Goal: Obtain resource: Download file/media

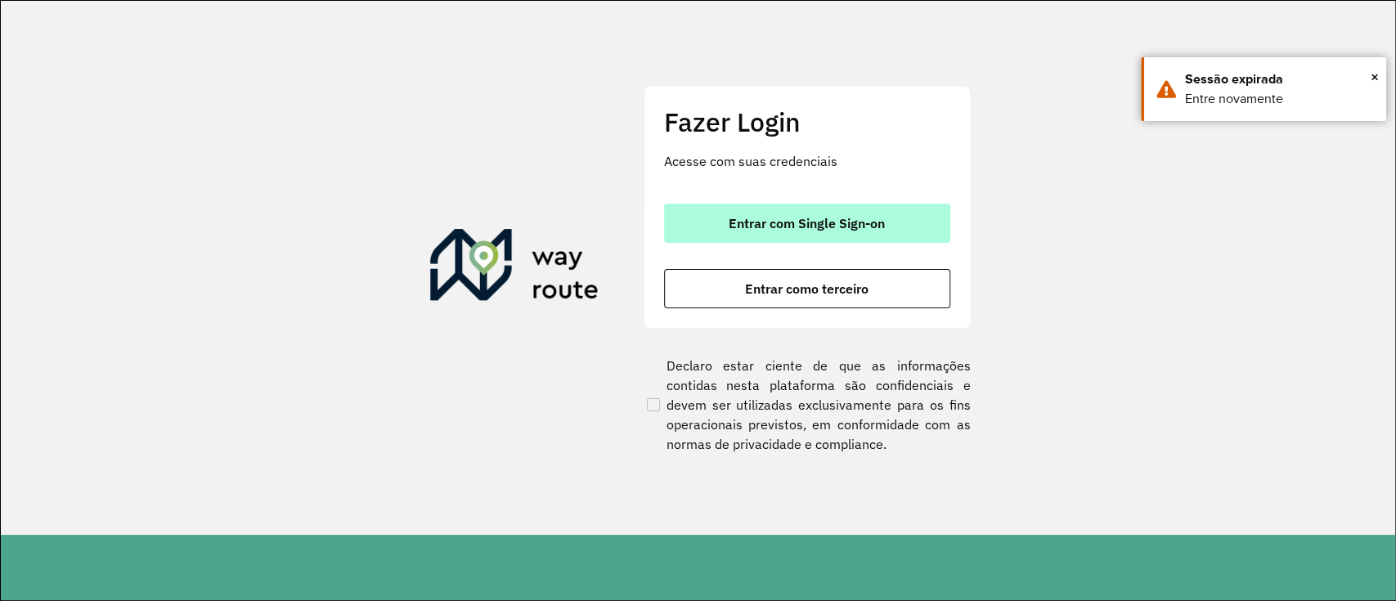
click at [929, 224] on button "Entrar com Single Sign-on" at bounding box center [807, 223] width 286 height 39
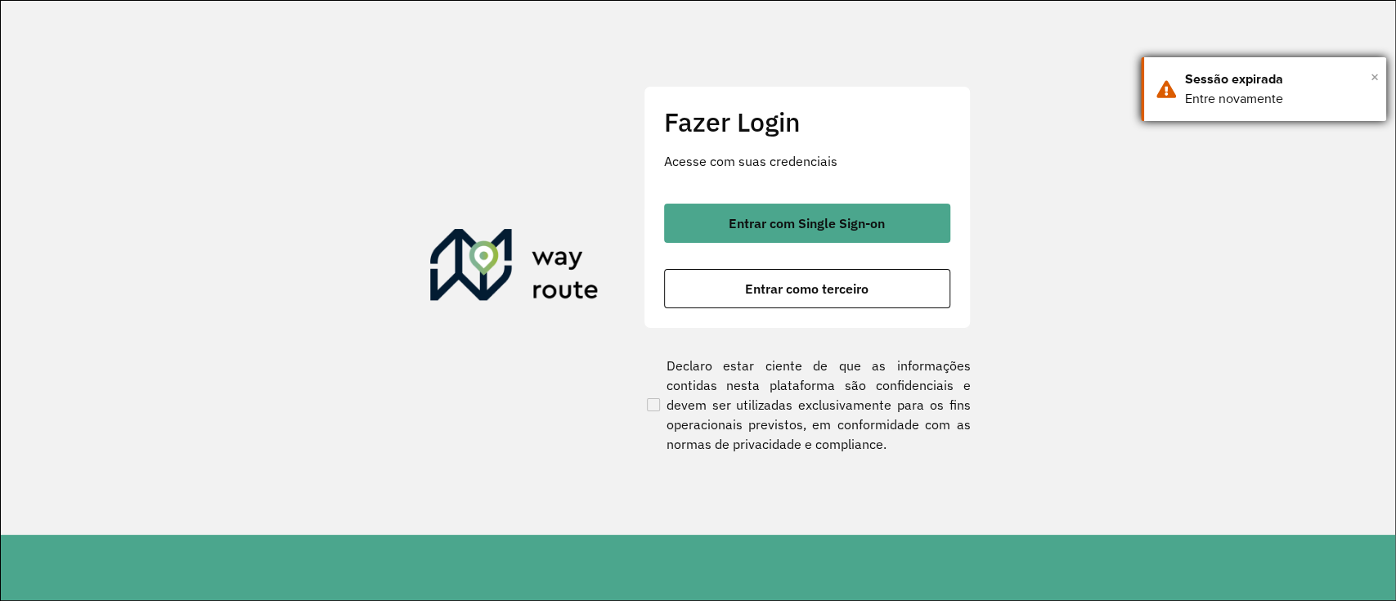
click at [1377, 83] on span "×" at bounding box center [1375, 77] width 8 height 25
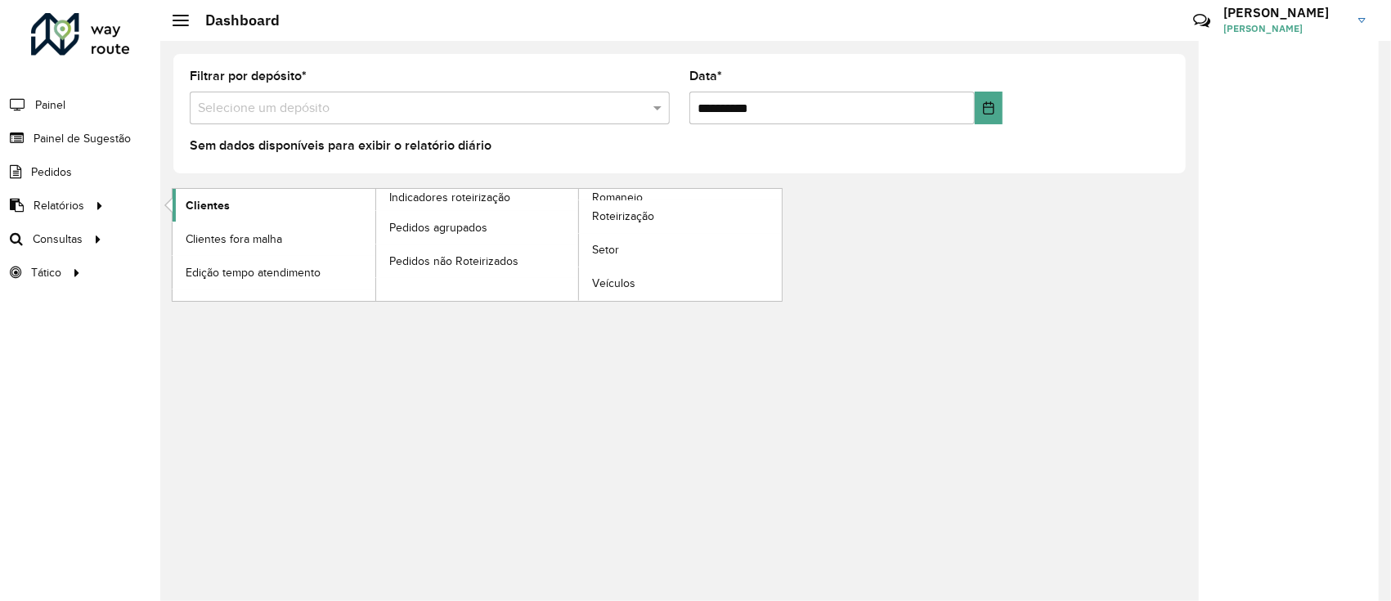
click at [229, 204] on link "Clientes" at bounding box center [274, 205] width 203 height 33
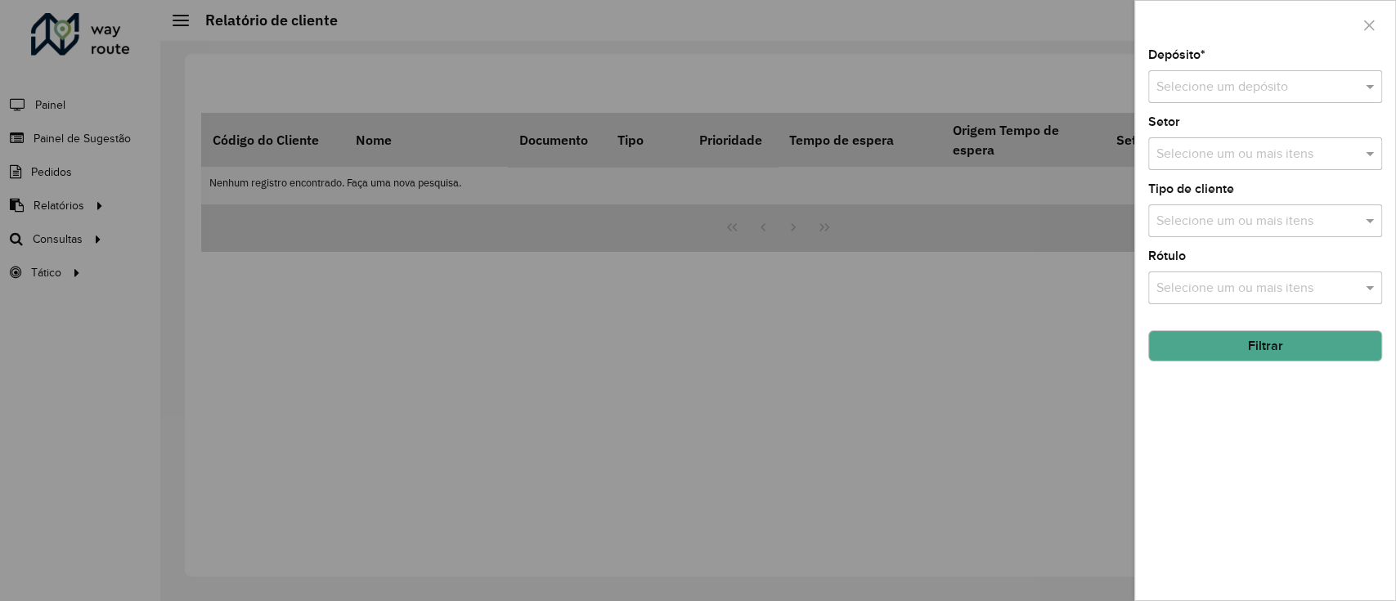
click at [1220, 101] on div "Selecione um depósito" at bounding box center [1265, 86] width 234 height 33
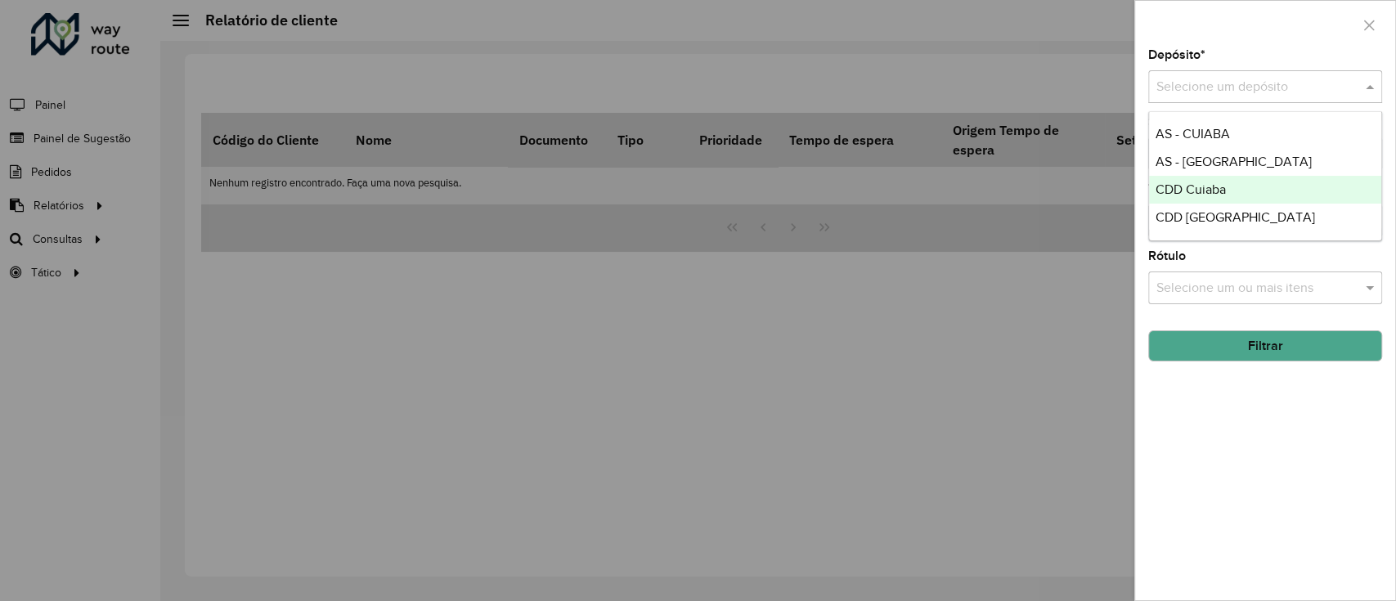
click at [1235, 185] on div "CDD Cuiaba" at bounding box center [1265, 190] width 232 height 28
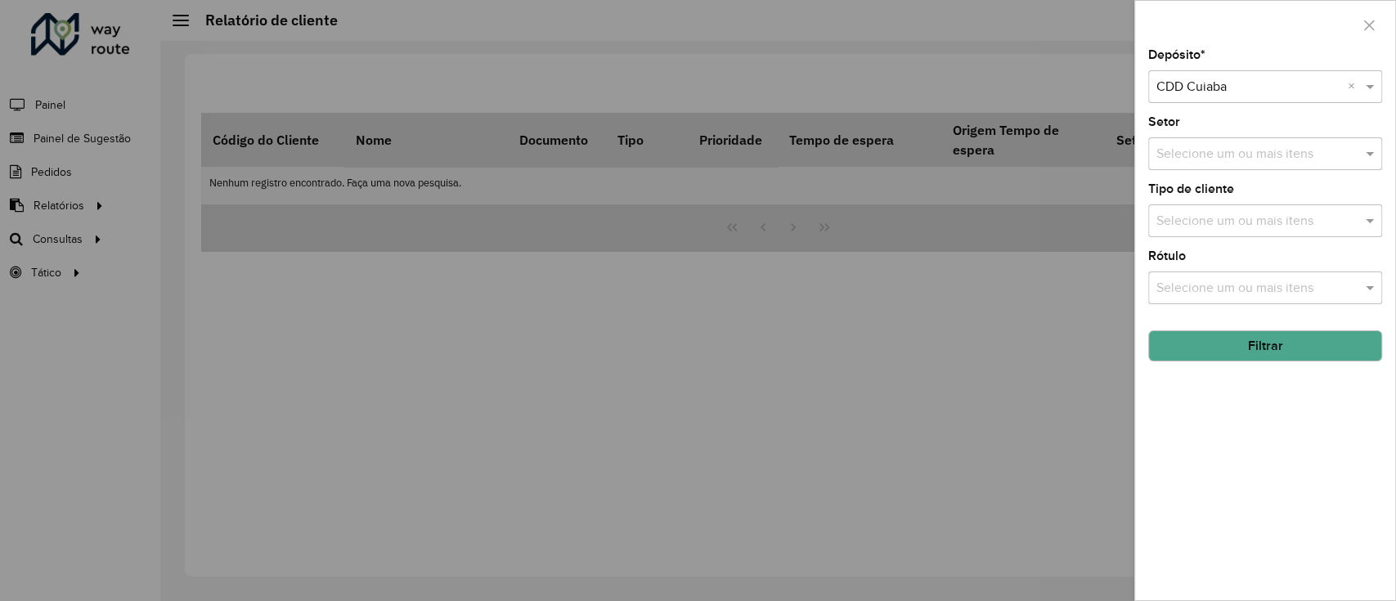
click at [1243, 355] on button "Filtrar" at bounding box center [1265, 345] width 234 height 31
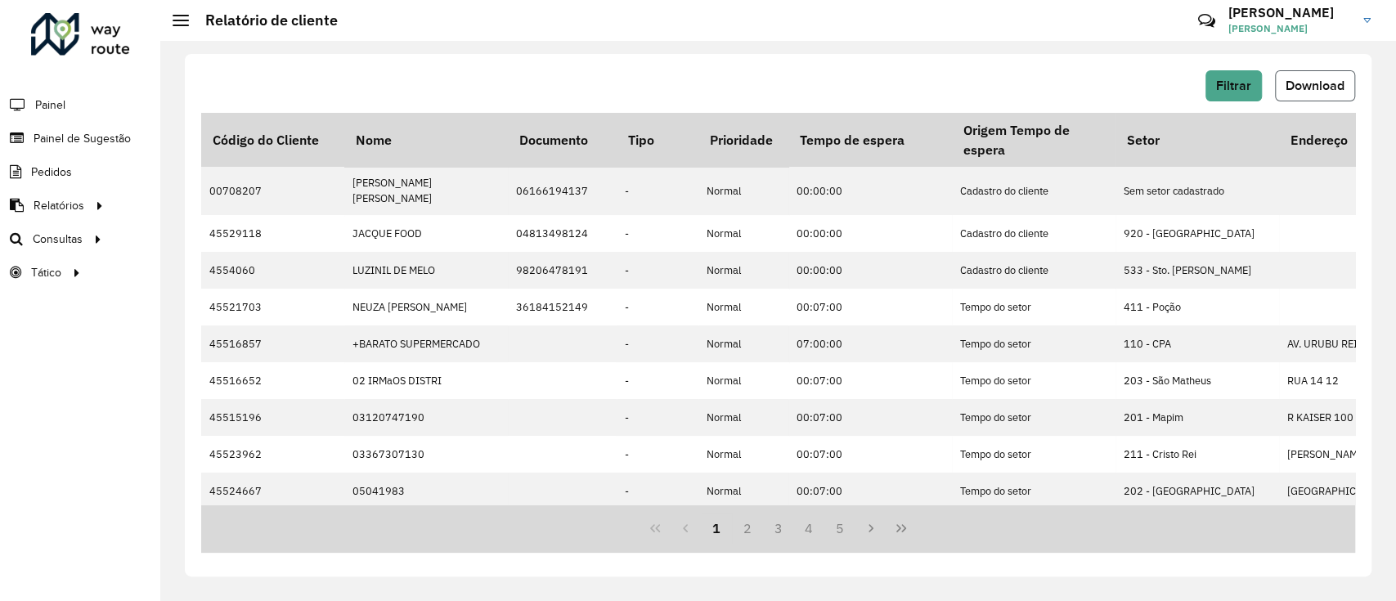
click at [1315, 74] on button "Download" at bounding box center [1315, 85] width 80 height 31
